Goal: Transaction & Acquisition: Purchase product/service

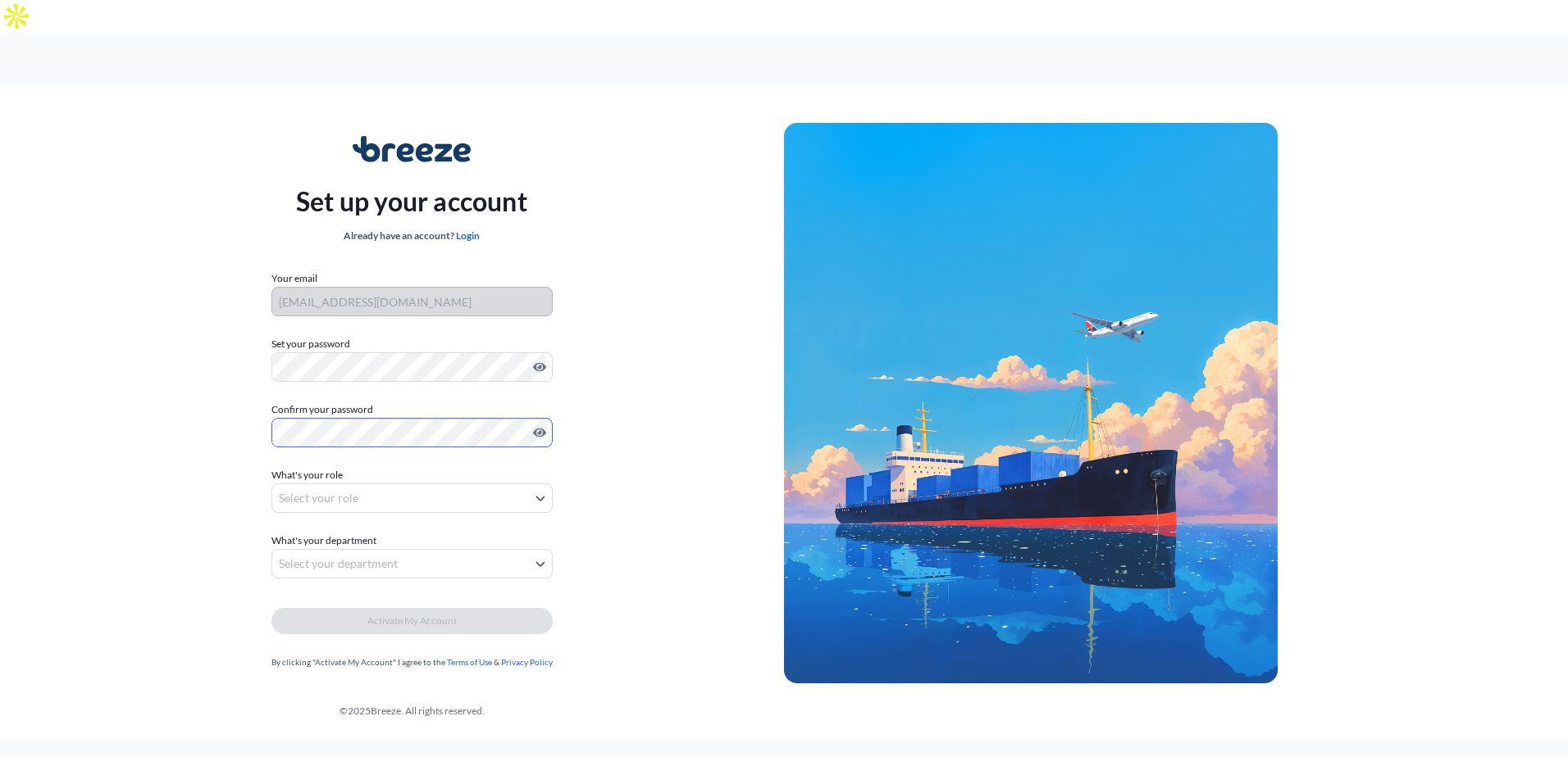
click at [369, 462] on body "Set up your account Already have an account? Login Your email orlando@freight18…" at bounding box center [784, 395] width 1568 height 790
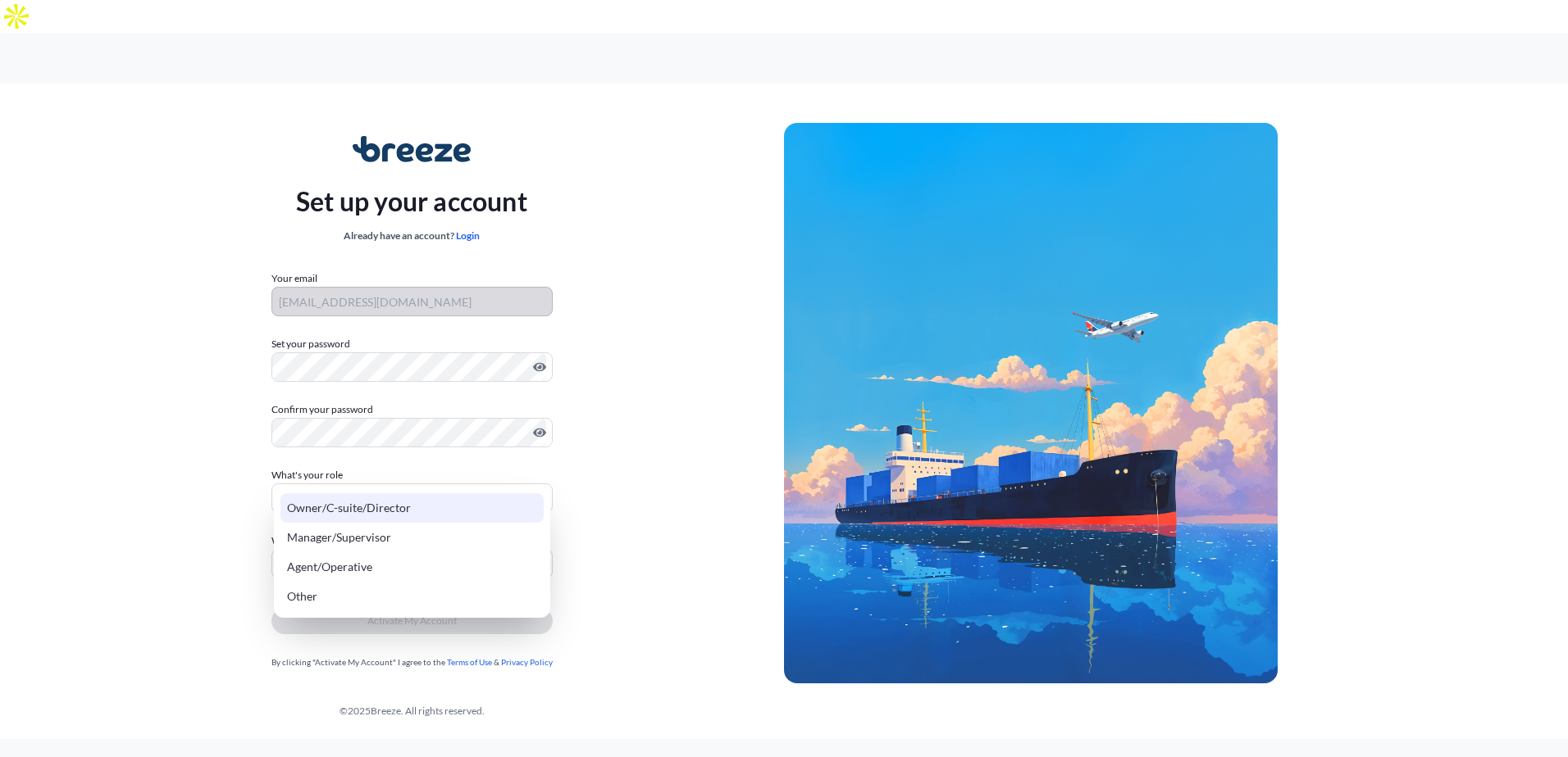
click at [369, 513] on div "Owner/C-suite/Director" at bounding box center [412, 508] width 264 height 29
select select "owner/c-suite/director"
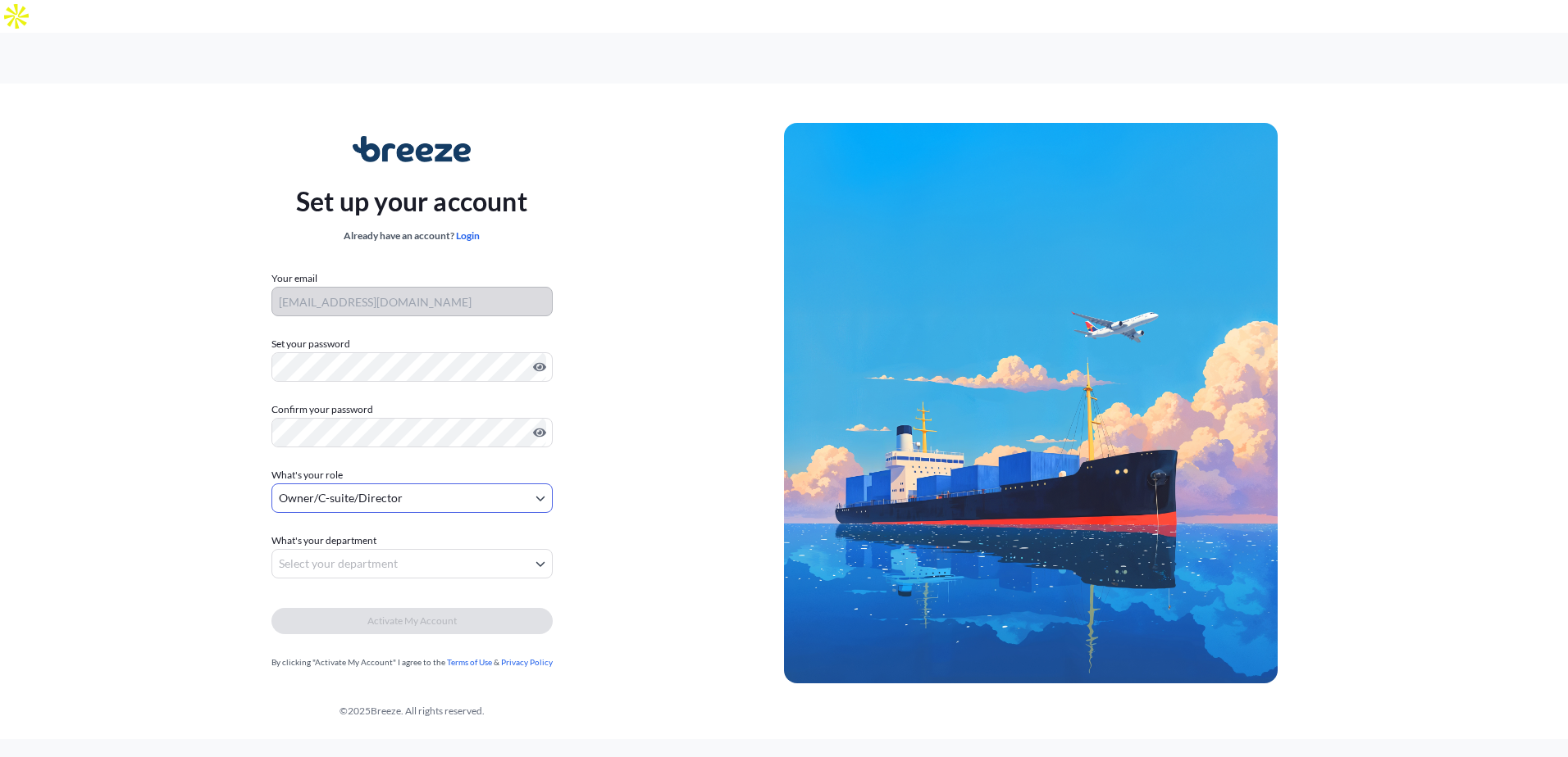
click at [356, 531] on body "Set up your account Already have an account? Login Your email orlando@freight18…" at bounding box center [784, 395] width 1568 height 790
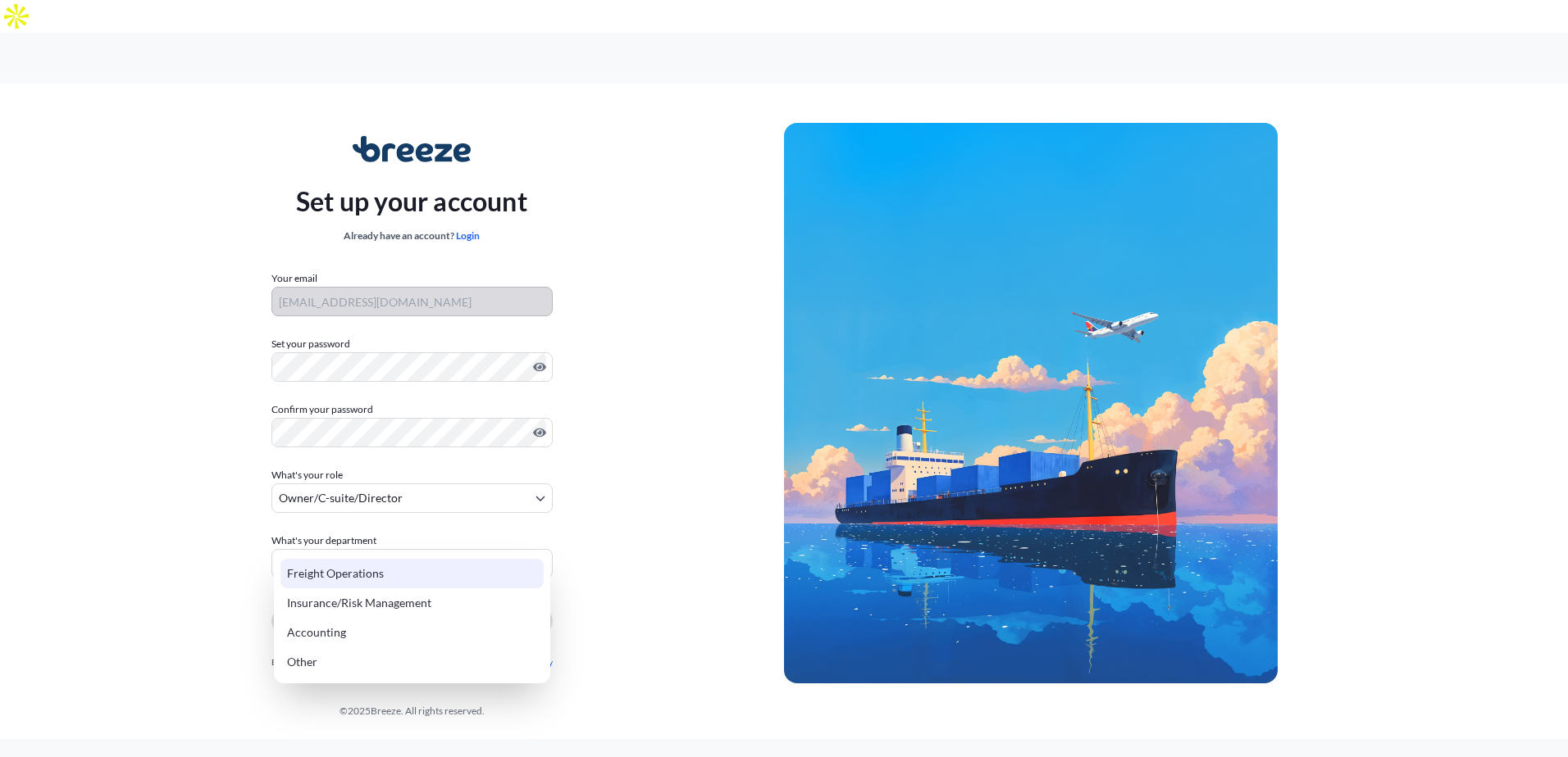
click at [345, 575] on div "Freight Operations" at bounding box center [412, 573] width 264 height 29
select select "freight operations"
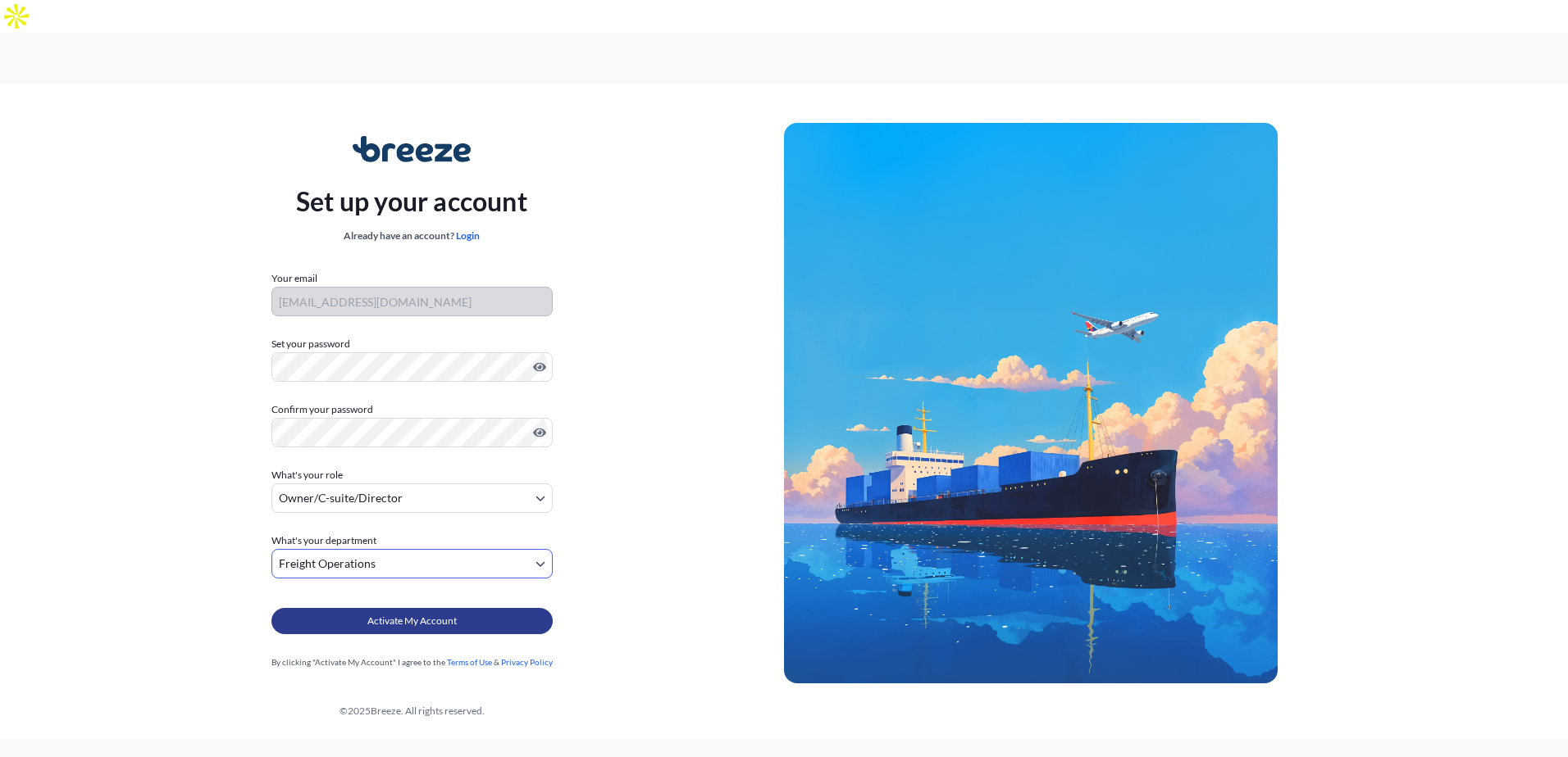
click at [414, 613] on span "Activate My Account" at bounding box center [411, 621] width 89 height 16
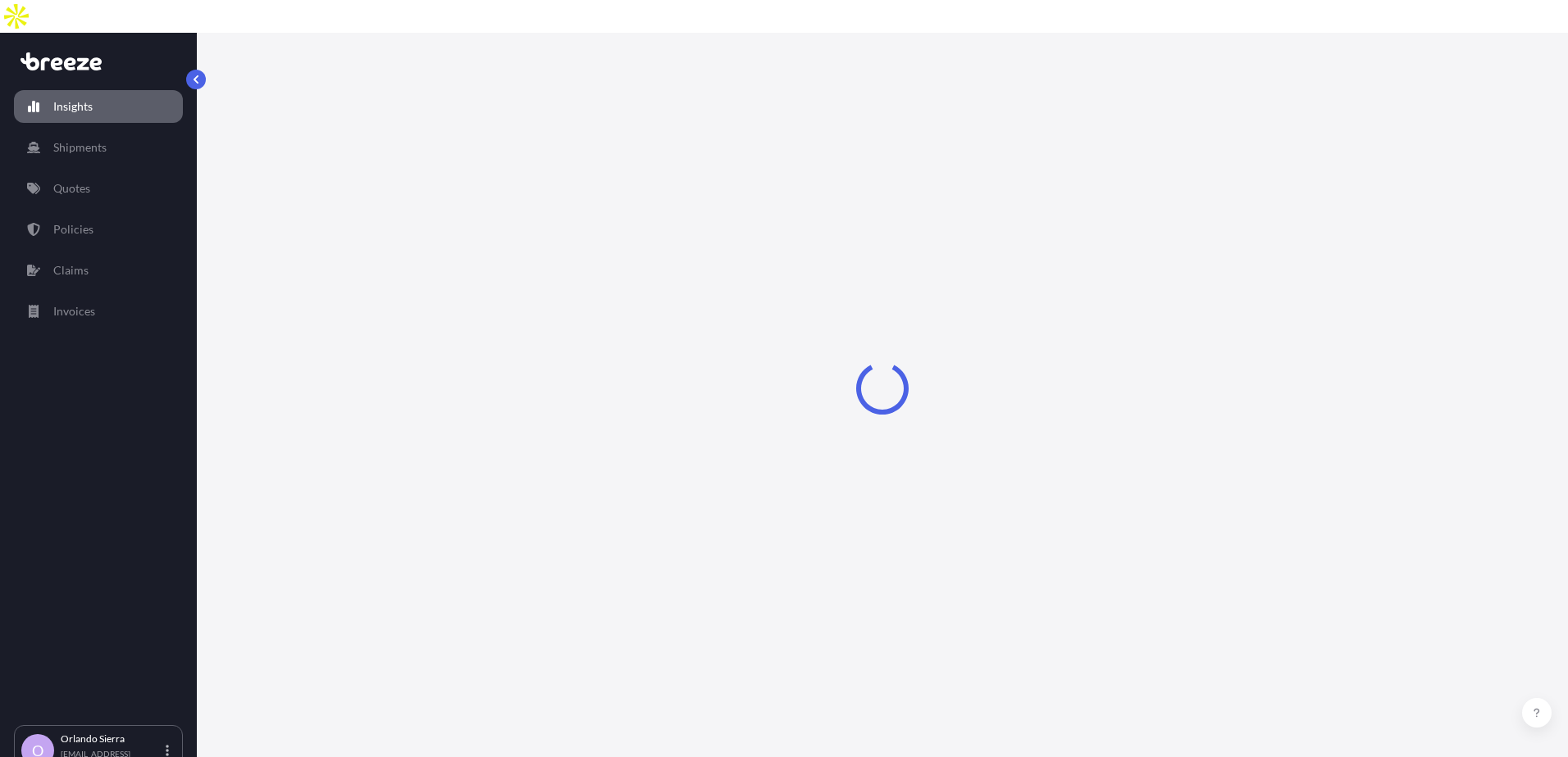
select select "2025"
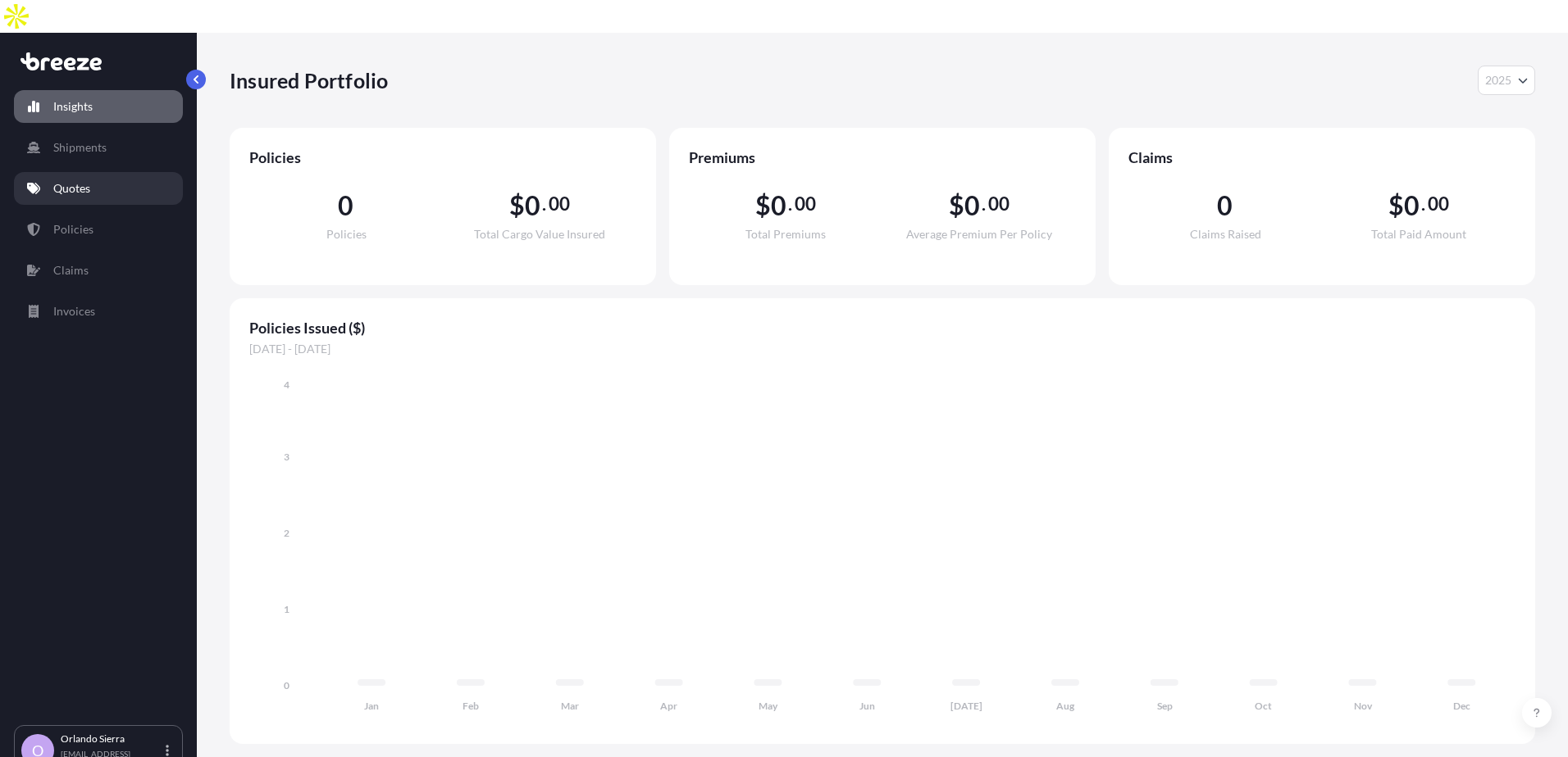
click at [64, 180] on p "Quotes" at bounding box center [71, 188] width 37 height 16
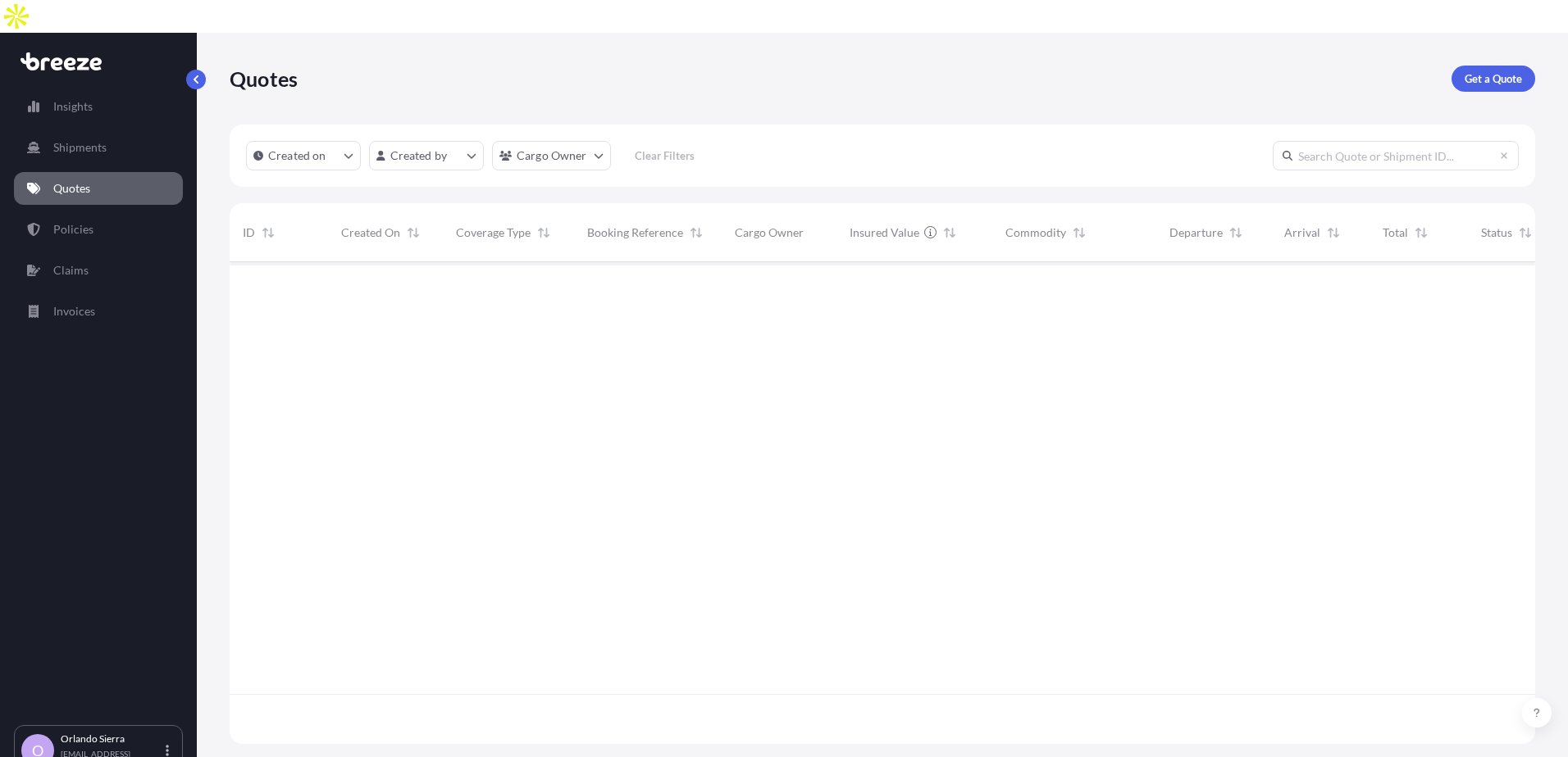
scroll to position [529, 1293]
click at [1486, 70] on p "Get a Quote" at bounding box center [1493, 78] width 58 height 16
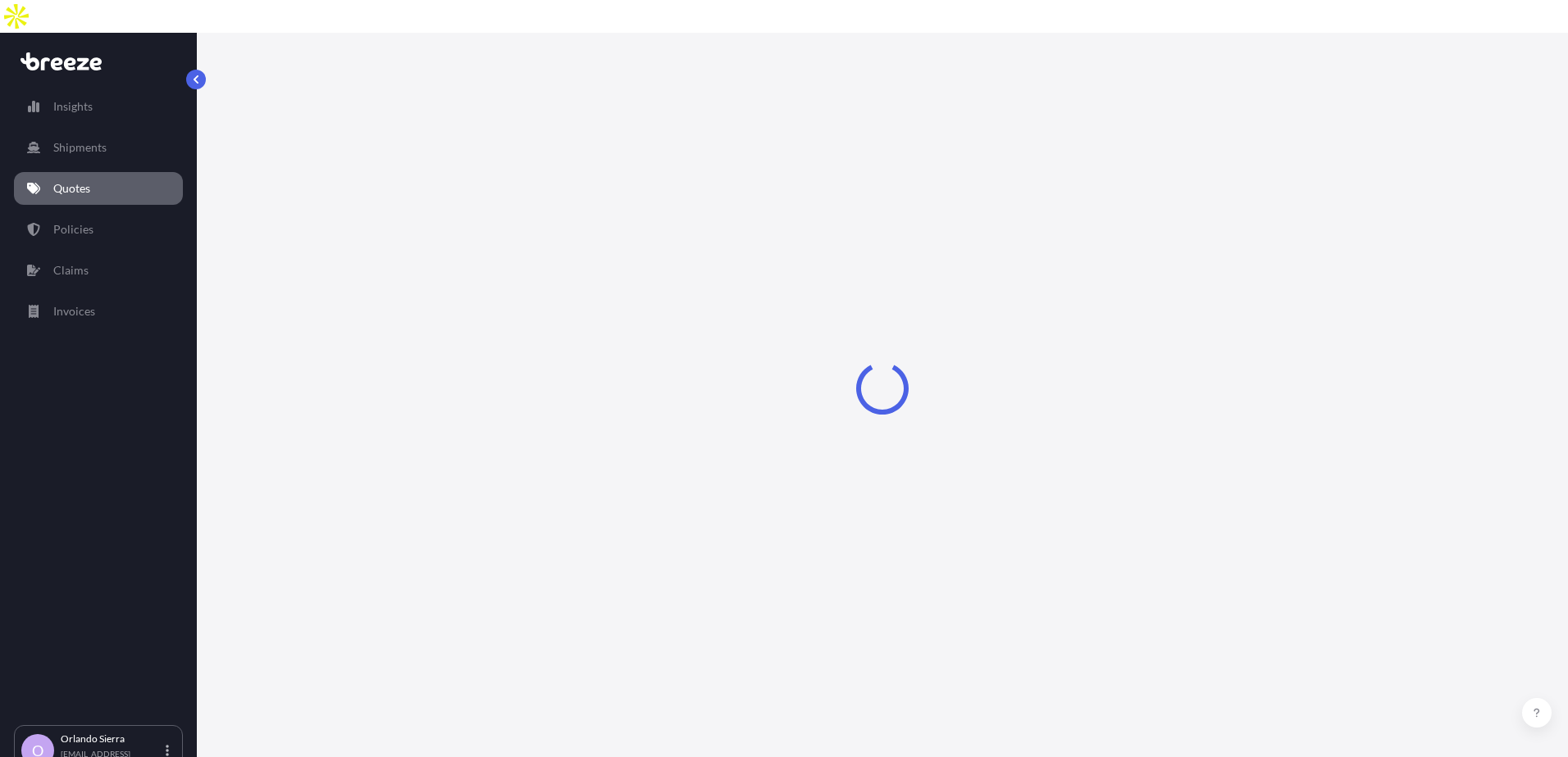
select select "Sea"
select select "1"
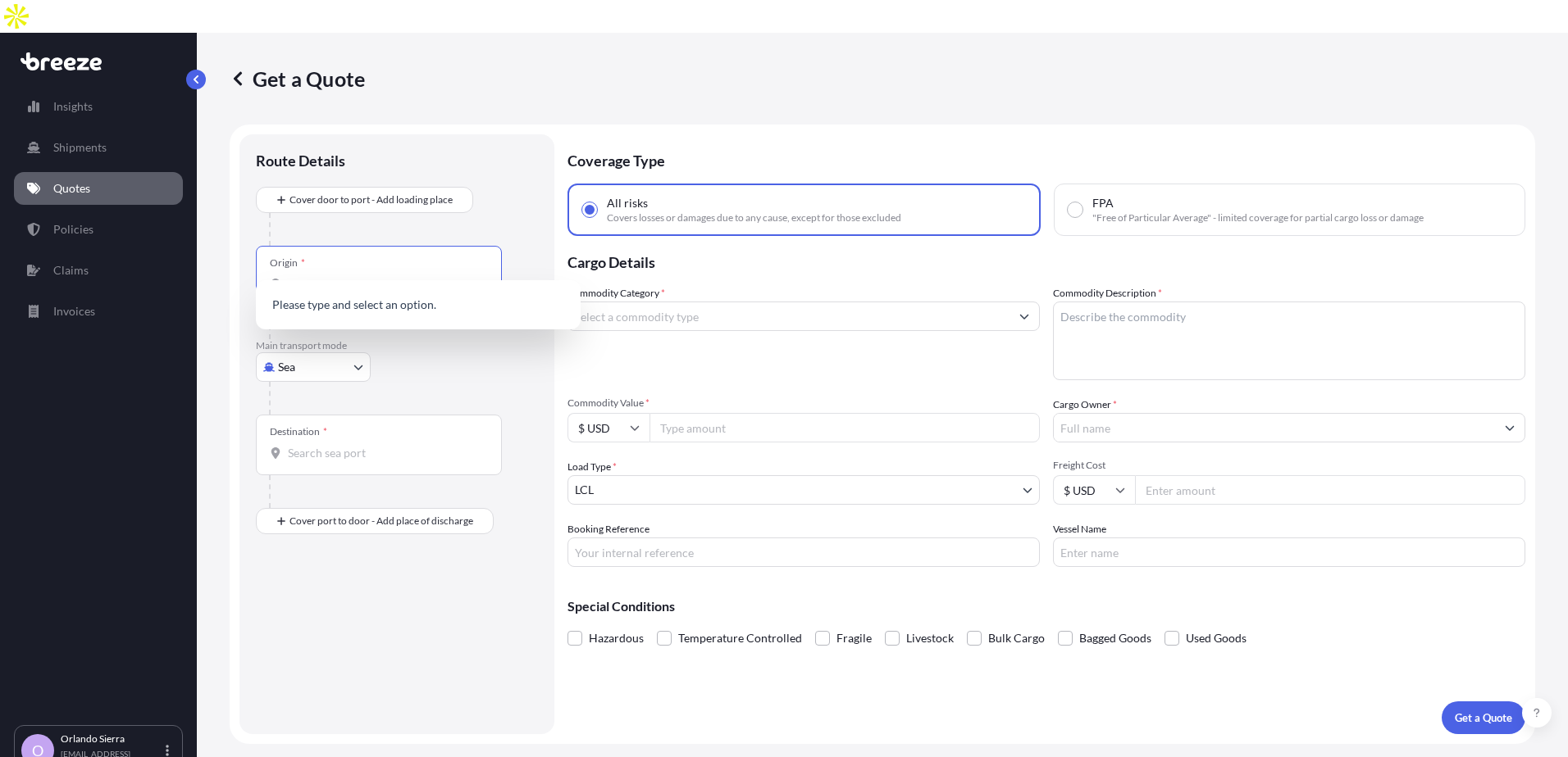
click at [319, 276] on input "Origin *" at bounding box center [385, 283] width 193 height 16
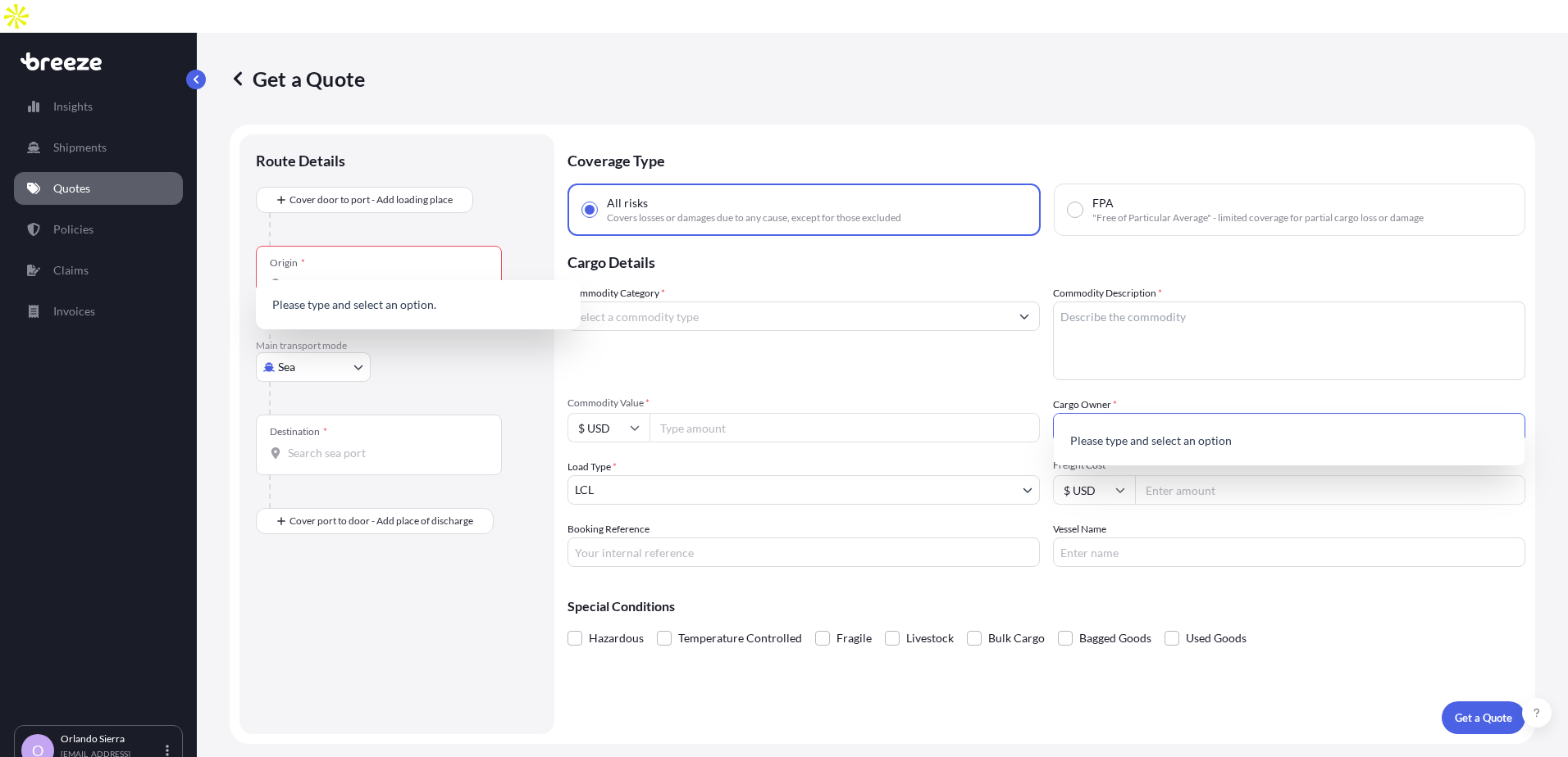
click at [1512, 426] on icon "Show suggestions" at bounding box center [1510, 428] width 9 height 5
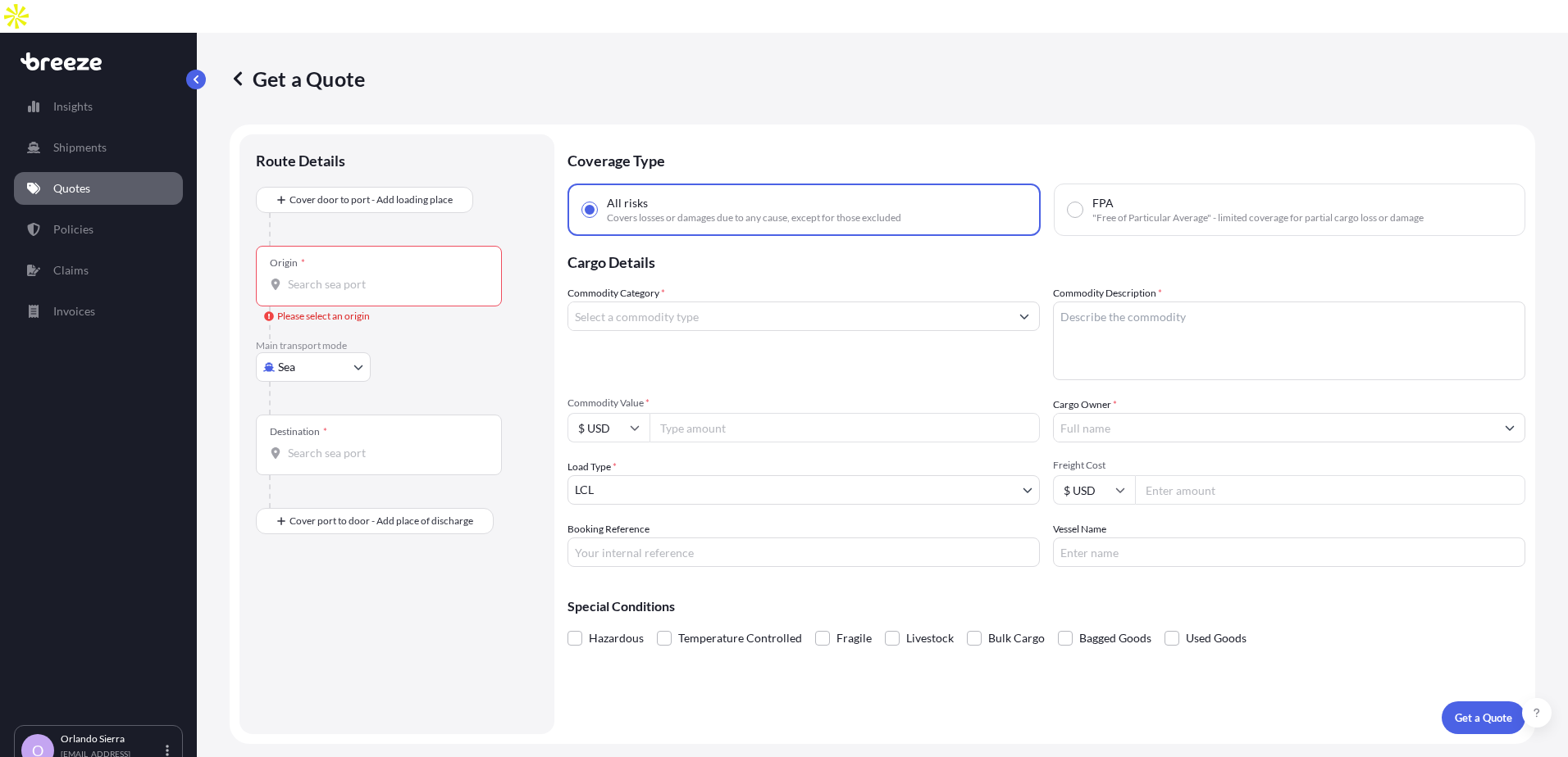
click at [1133, 413] on input "Cargo Owner *" at bounding box center [1273, 427] width 441 height 29
type input "Freight180"
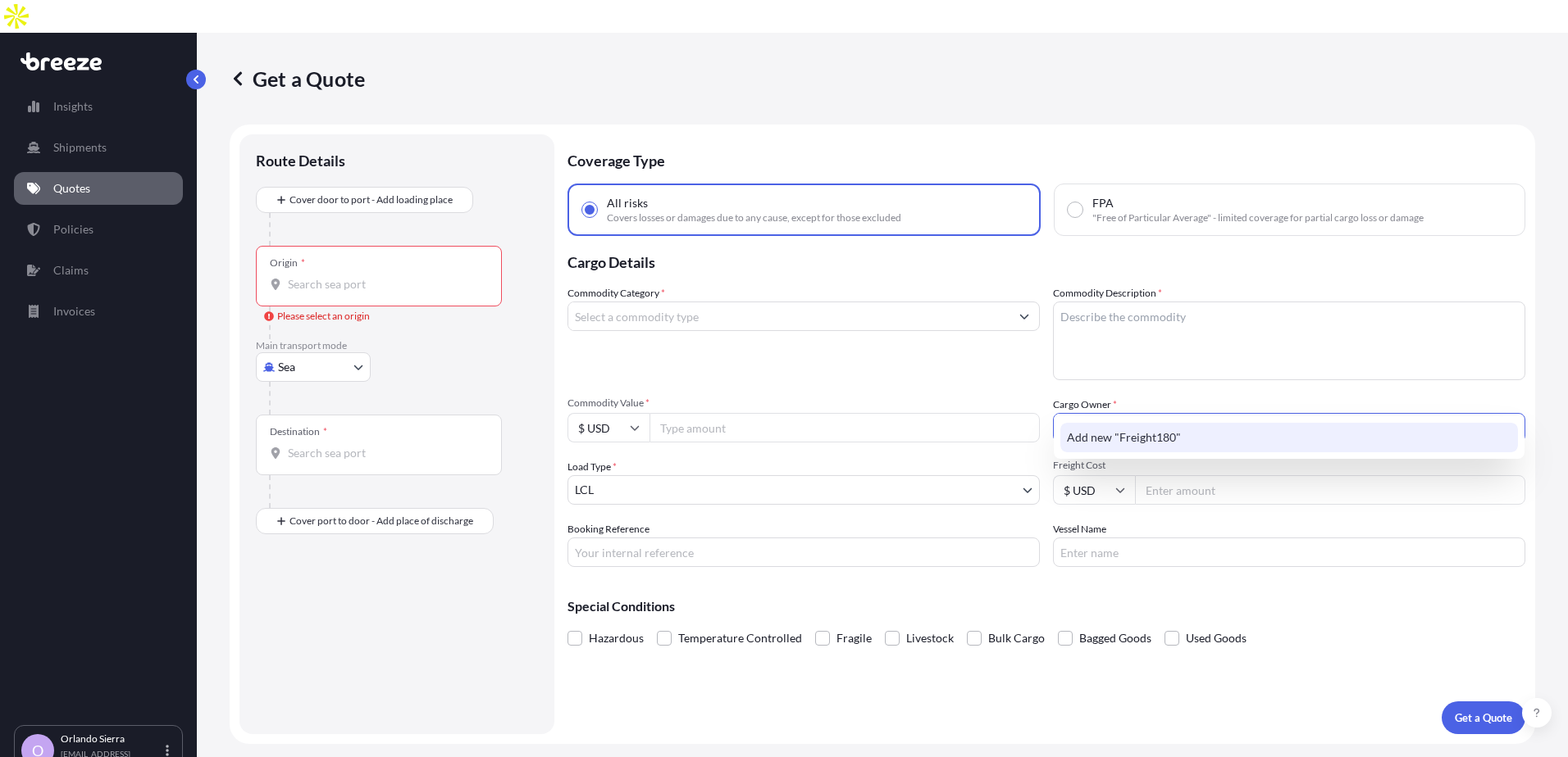
drag, startPoint x: 1153, startPoint y: 387, endPoint x: 922, endPoint y: 396, distance: 231.2
click at [922, 396] on div "Commodity Category * Commodity Description * Commodity Value * $ USD Cargo Owne…" at bounding box center [1046, 426] width 957 height 282
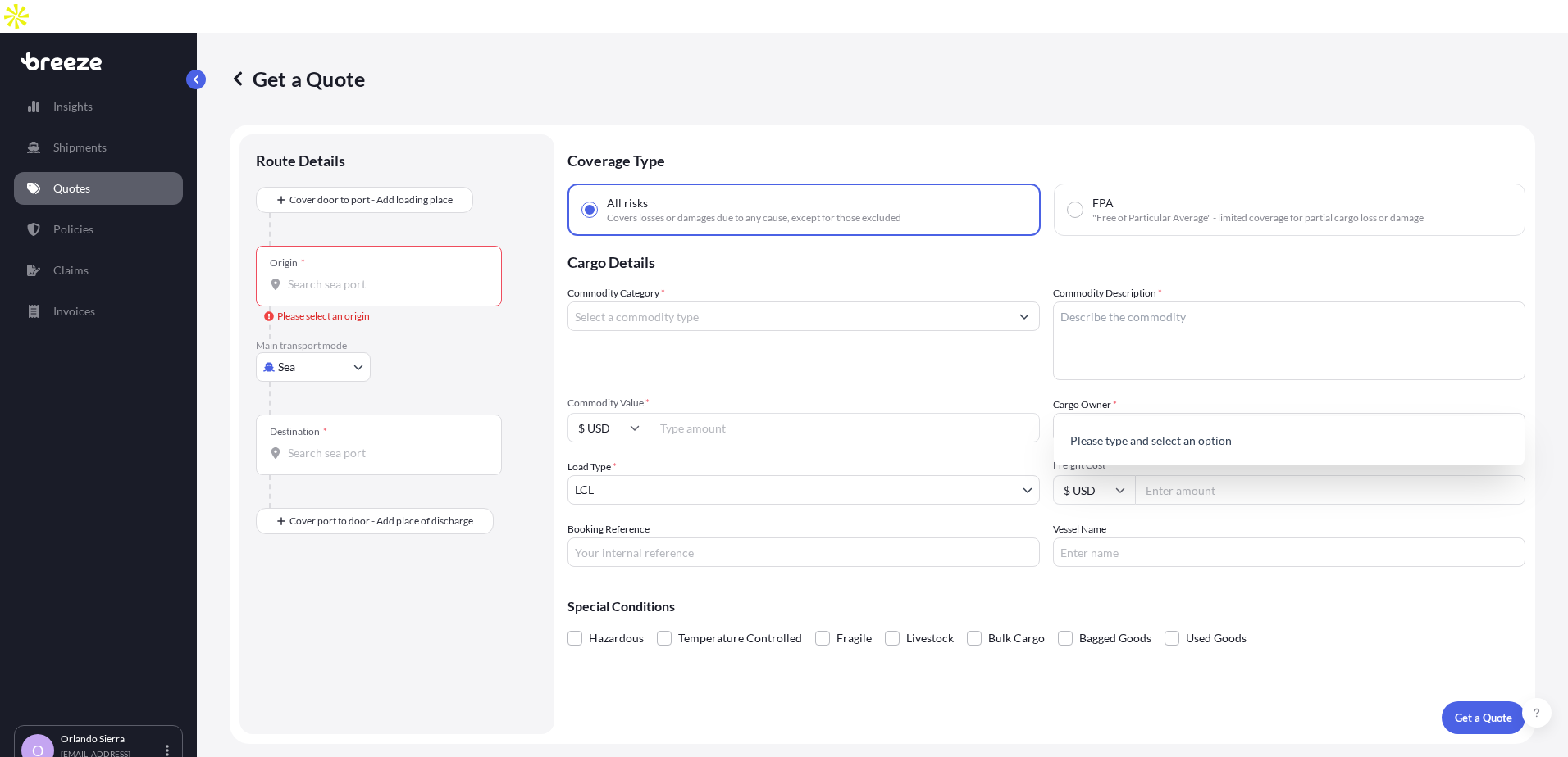
click at [883, 344] on div "Commodity Category *" at bounding box center [803, 333] width 472 height 95
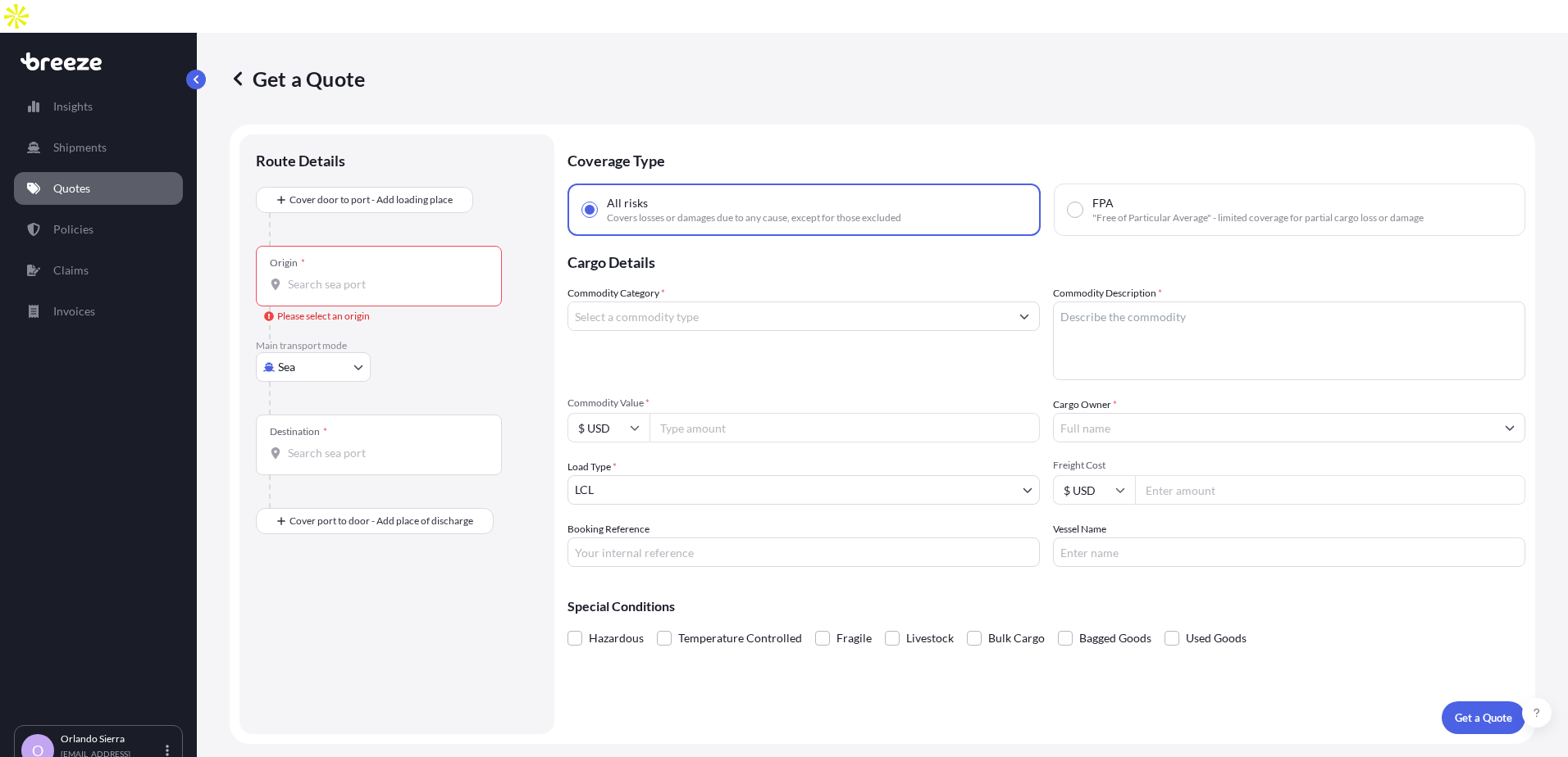
click at [1029, 459] on body "0 options available. Insights Shipments Quotes Policies Claims Invoices O [PERS…" at bounding box center [784, 395] width 1568 height 790
click at [358, 336] on body "Insights Shipments Quotes Policies Claims Invoices O [PERSON_NAME][GEOGRAPHIC_D…" at bounding box center [784, 395] width 1568 height 790
click at [361, 490] on body "Insights Shipments Quotes Policies Claims Invoices O [PERSON_NAME][GEOGRAPHIC_D…" at bounding box center [784, 395] width 1568 height 790
click at [346, 601] on input "Place of Discharge" at bounding box center [385, 608] width 193 height 16
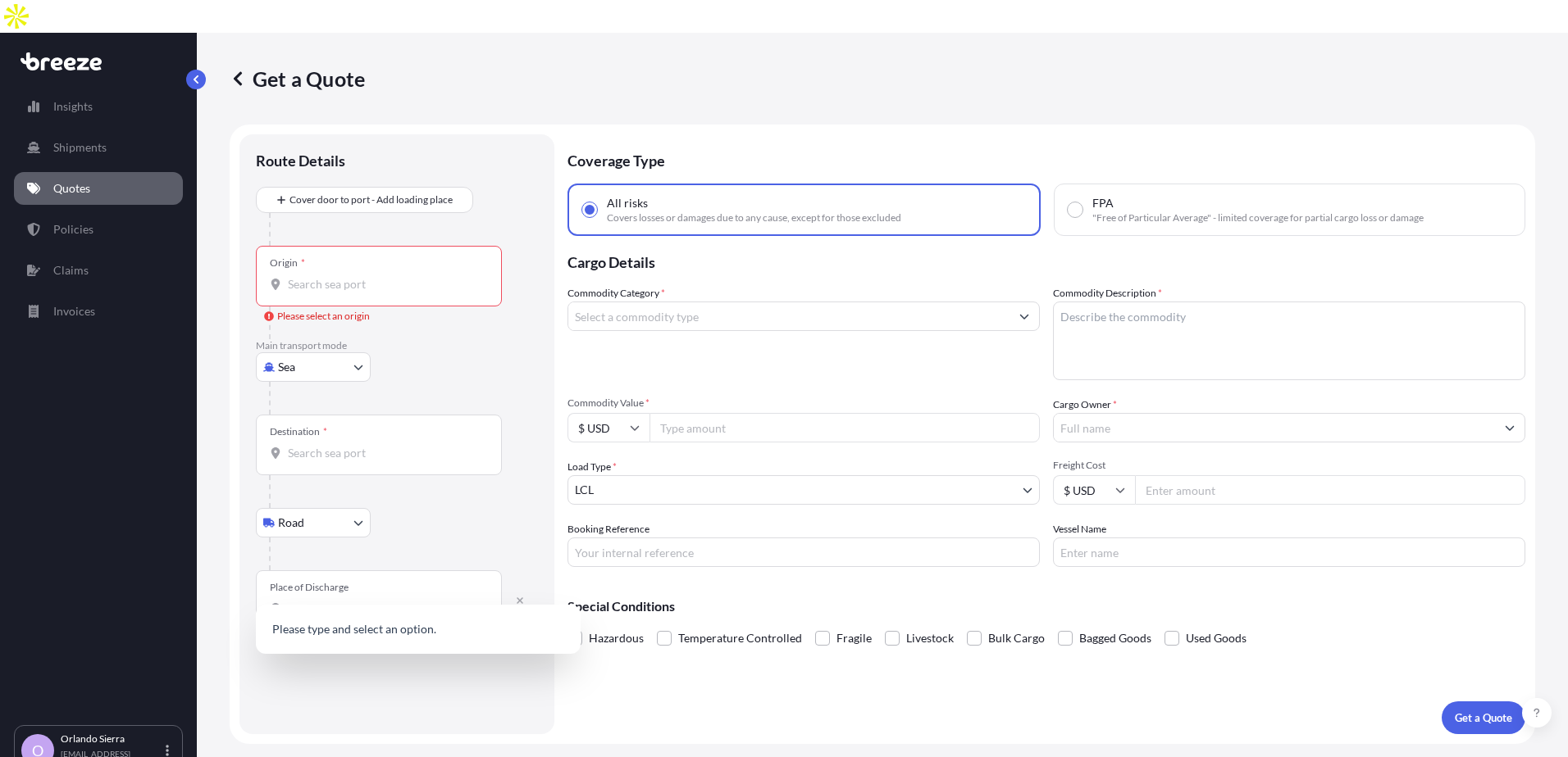
click at [347, 628] on p "Please type and select an option." at bounding box center [418, 629] width 312 height 36
click at [353, 587] on div "Place of Discharge" at bounding box center [378, 601] width 246 height 61
click at [353, 601] on input "Place of Discharge" at bounding box center [385, 608] width 193 height 16
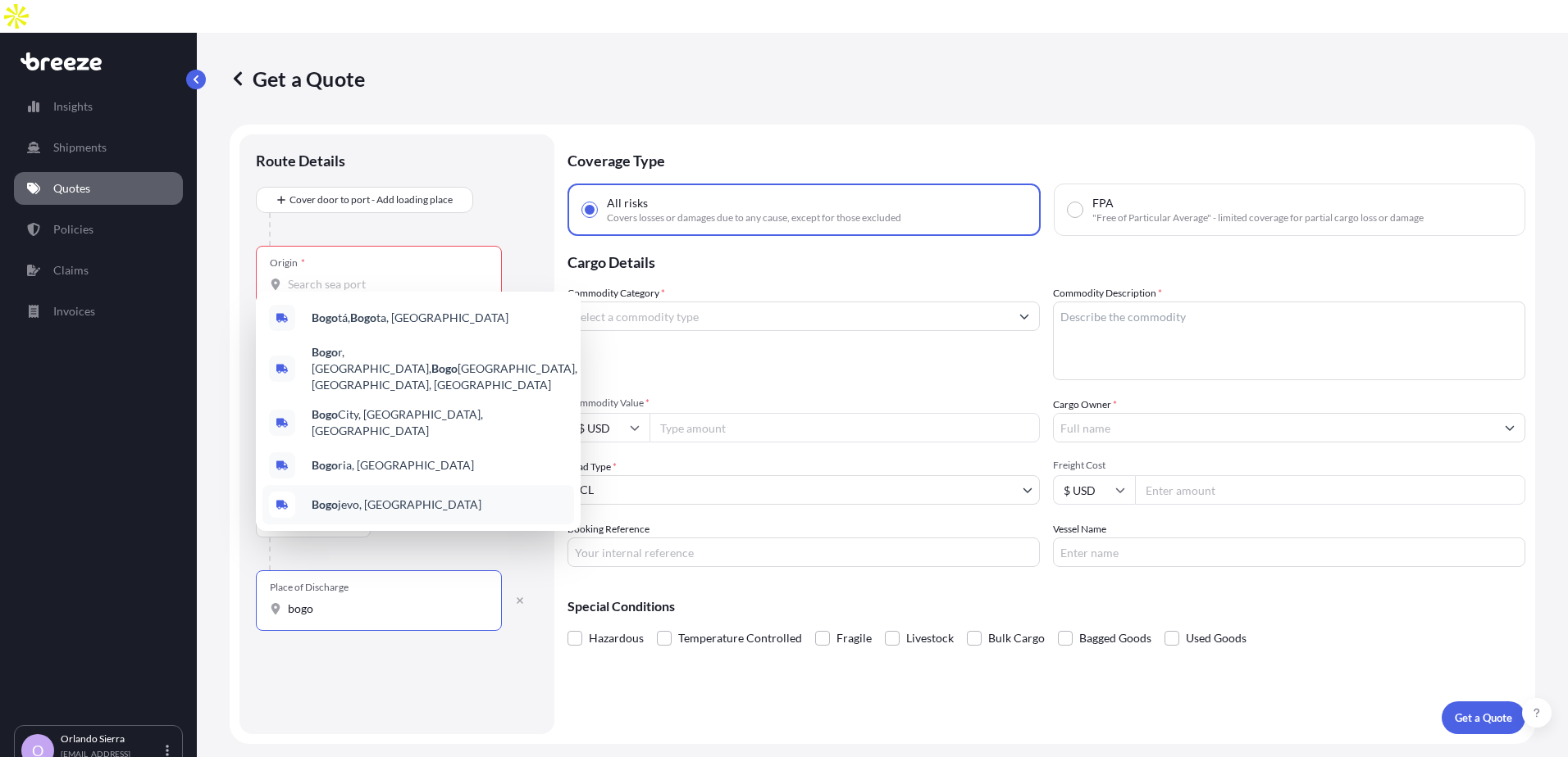
type input "bogo"
click at [340, 663] on div "Route Details Cover door to port - Add loading place Place of loading Road Road…" at bounding box center [397, 434] width 283 height 567
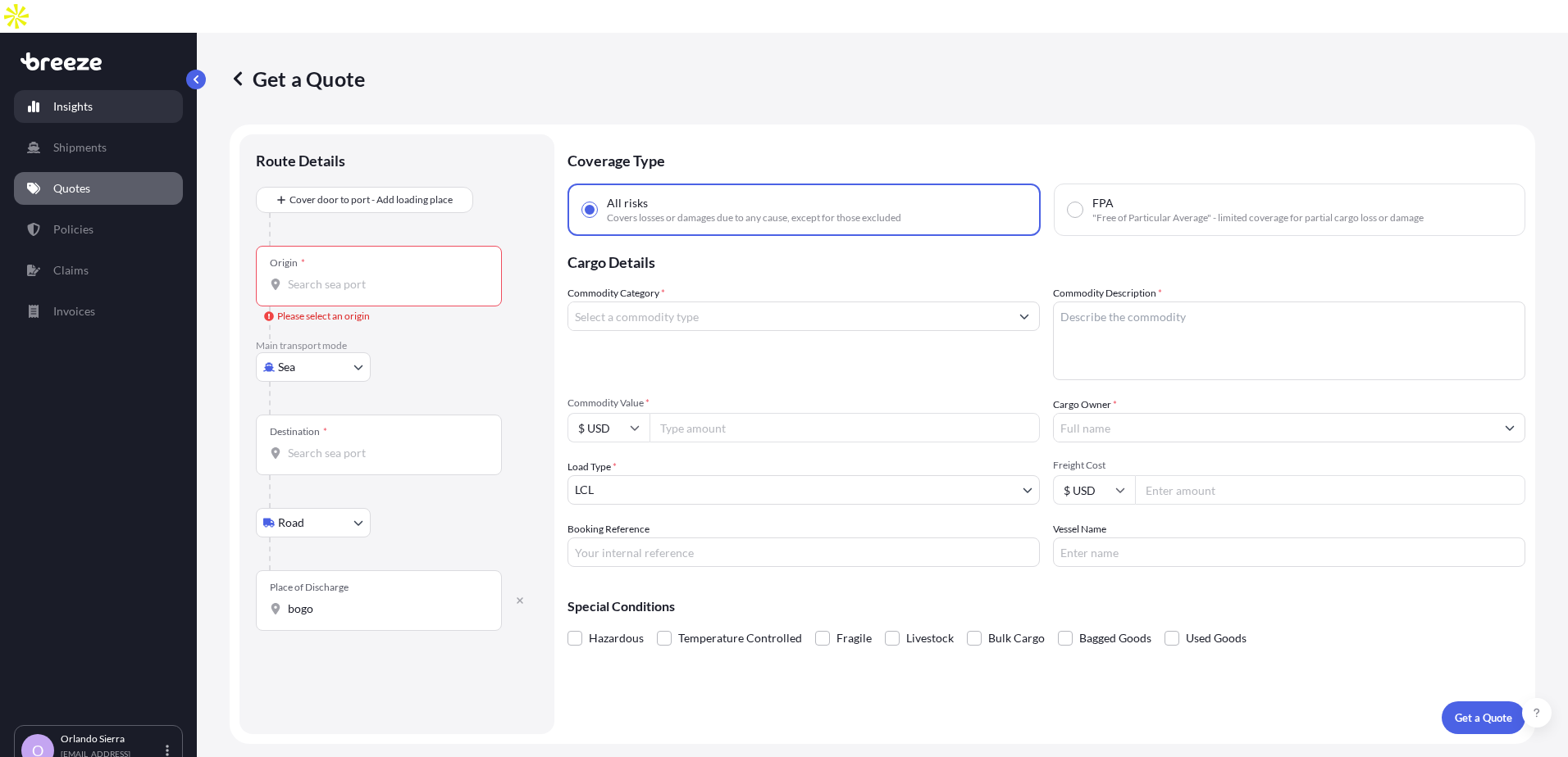
click at [68, 99] on p "Insights" at bounding box center [73, 106] width 40 height 16
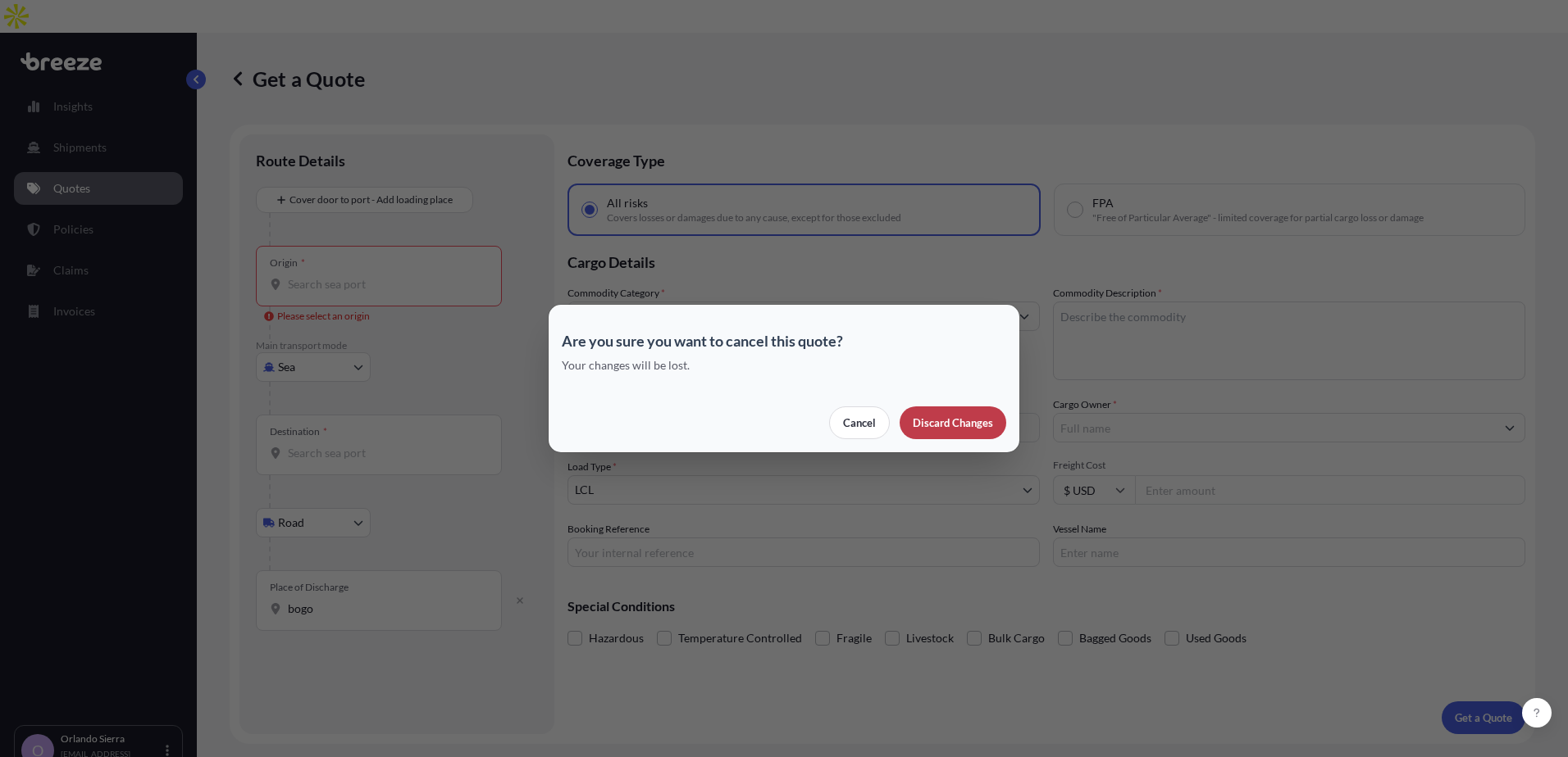
select select "2025"
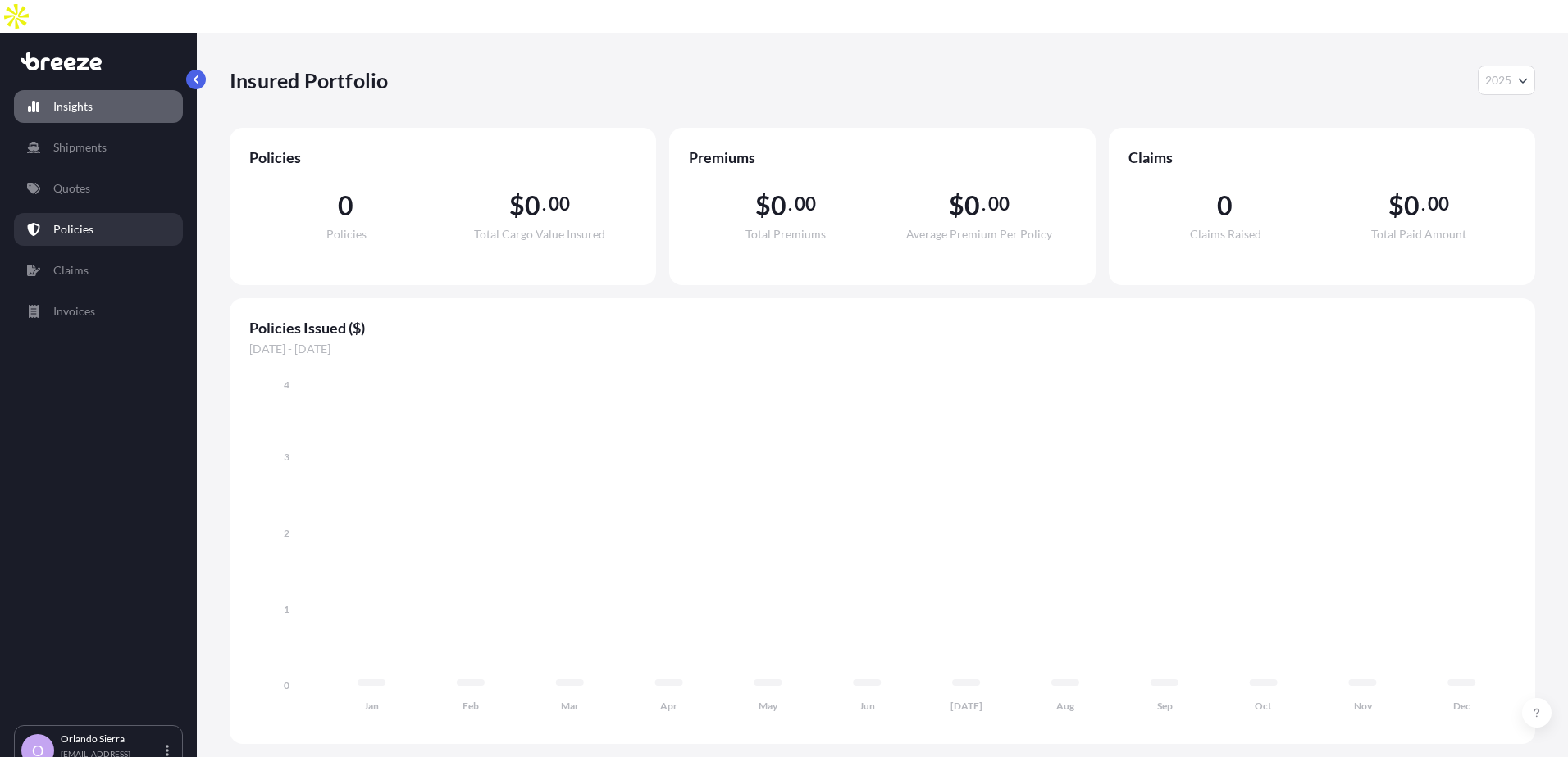
click at [75, 222] on p "Policies" at bounding box center [73, 229] width 40 height 16
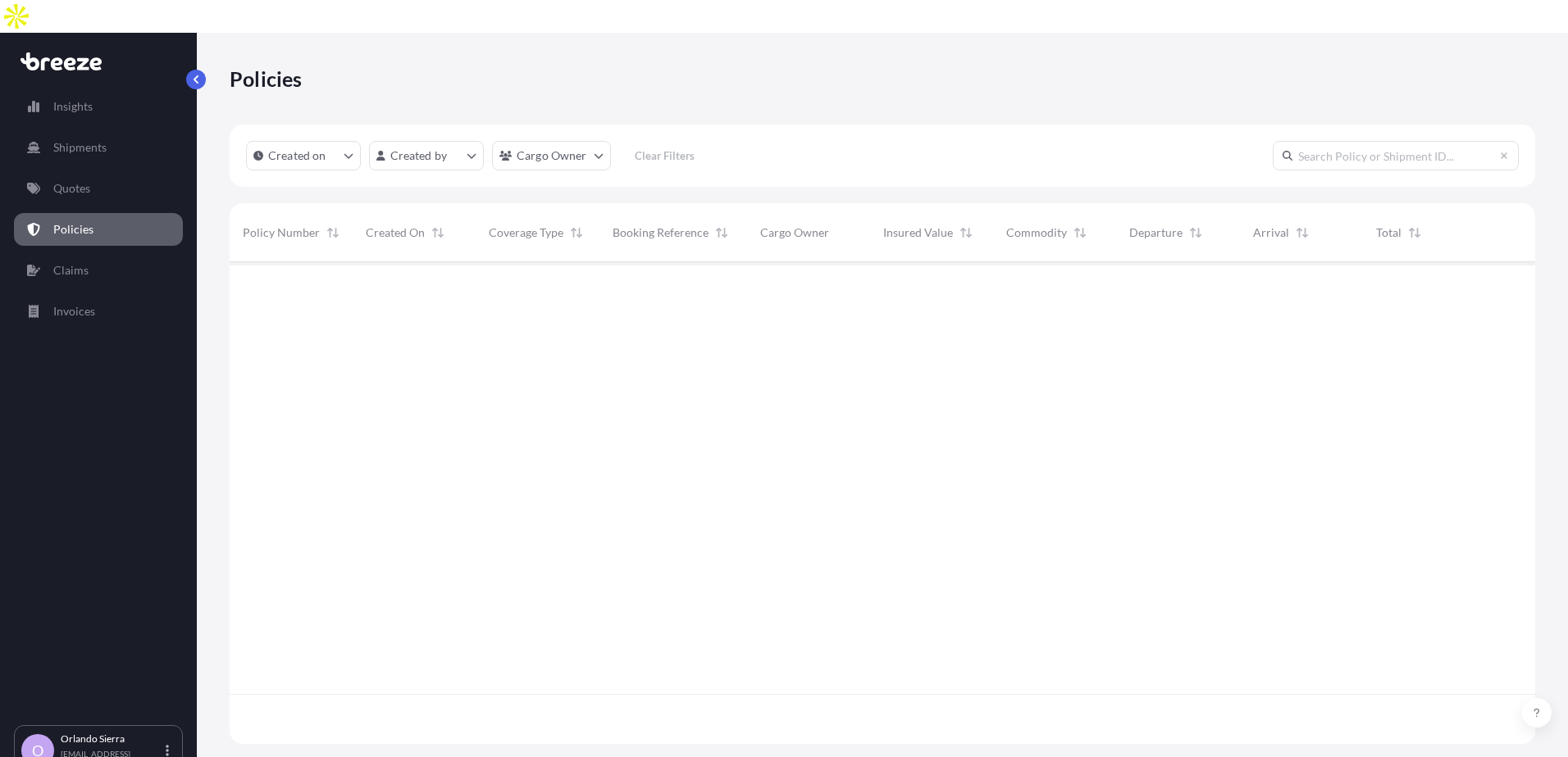
scroll to position [529, 1293]
click at [79, 99] on p "Insights" at bounding box center [73, 106] width 40 height 16
select select "2025"
